Goal: Information Seeking & Learning: Learn about a topic

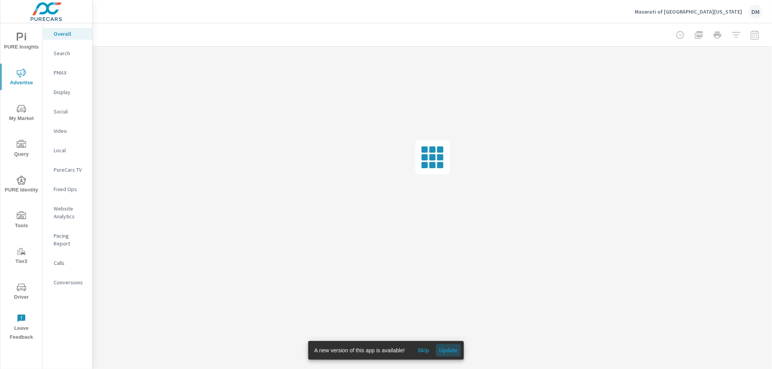
click at [452, 352] on span "Update" at bounding box center [448, 350] width 19 height 7
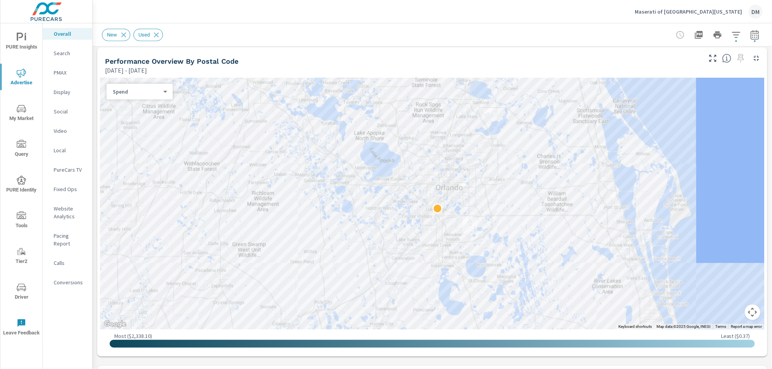
scroll to position [263, 0]
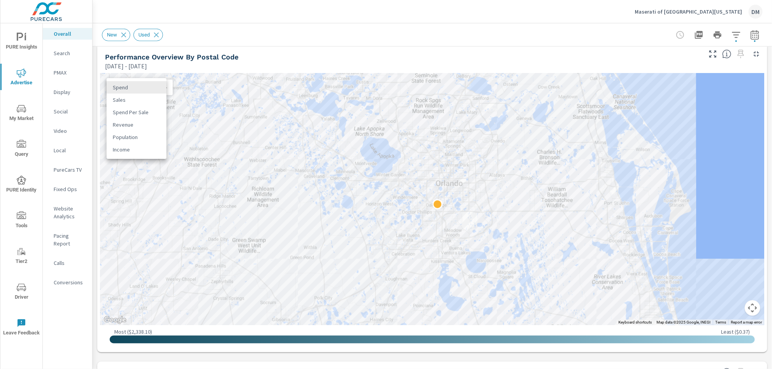
click at [157, 87] on body "PURE Insights Advertise My Market Query PURE Identity Tools Tier2 Driver Leave …" at bounding box center [386, 184] width 772 height 369
click at [143, 89] on li "Spend" at bounding box center [137, 87] width 60 height 12
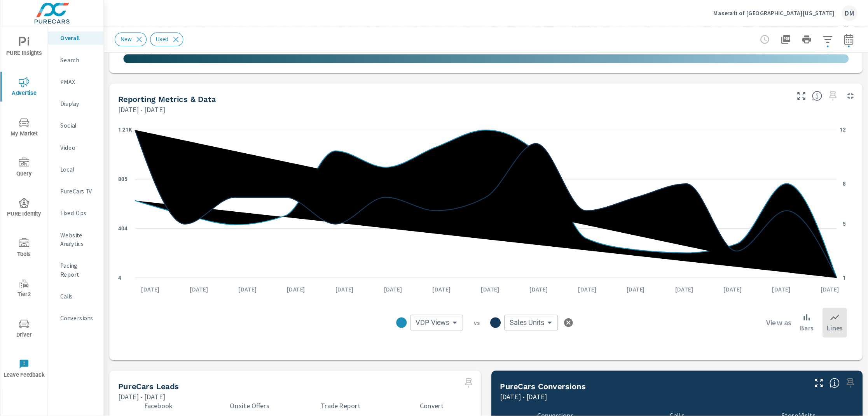
scroll to position [539, 0]
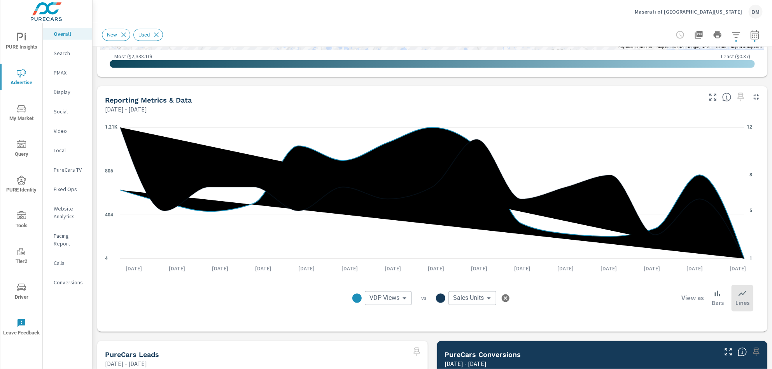
click at [400, 298] on body "PURE Insights Advertise My Market Query PURE Identity Tools Tier2 Driver Leave …" at bounding box center [386, 184] width 772 height 369
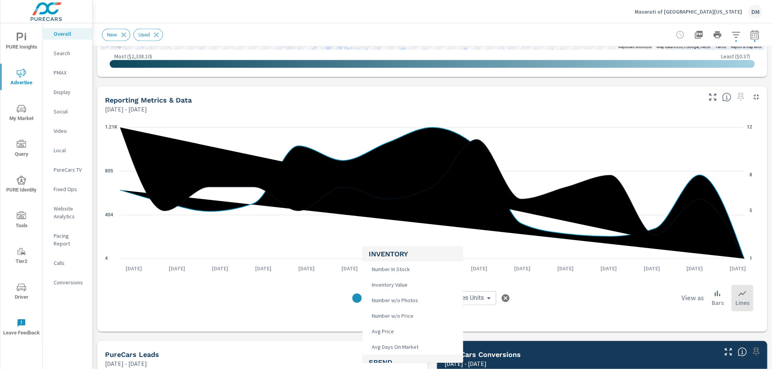
click at [14, 42] on div at bounding box center [386, 184] width 772 height 369
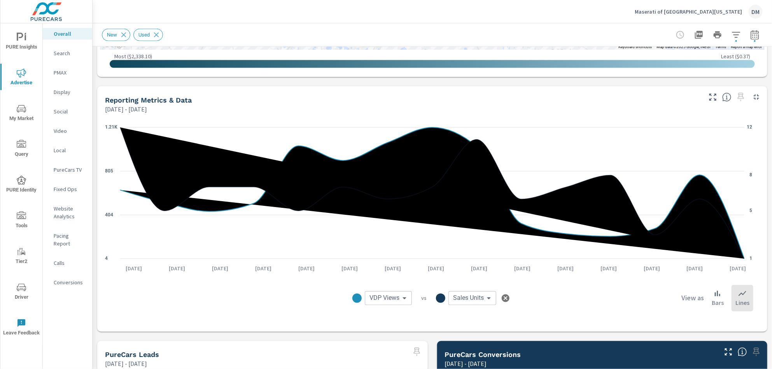
click at [18, 42] on span "PURE Insights" at bounding box center [21, 42] width 37 height 19
